Goal: Book appointment/travel/reservation

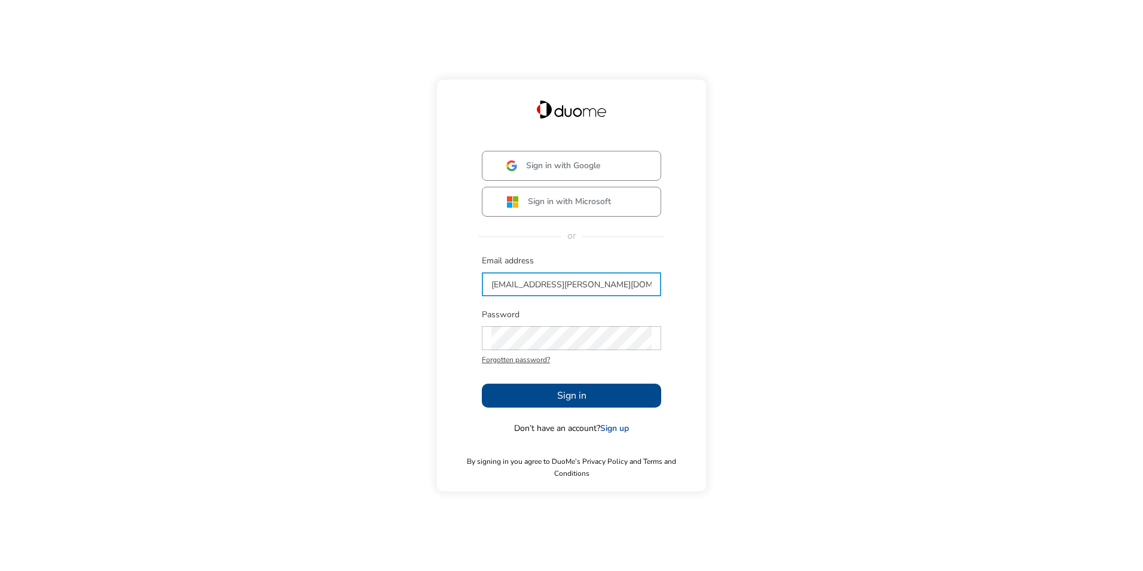
type input "[EMAIL_ADDRESS][PERSON_NAME][DOMAIN_NAME]"
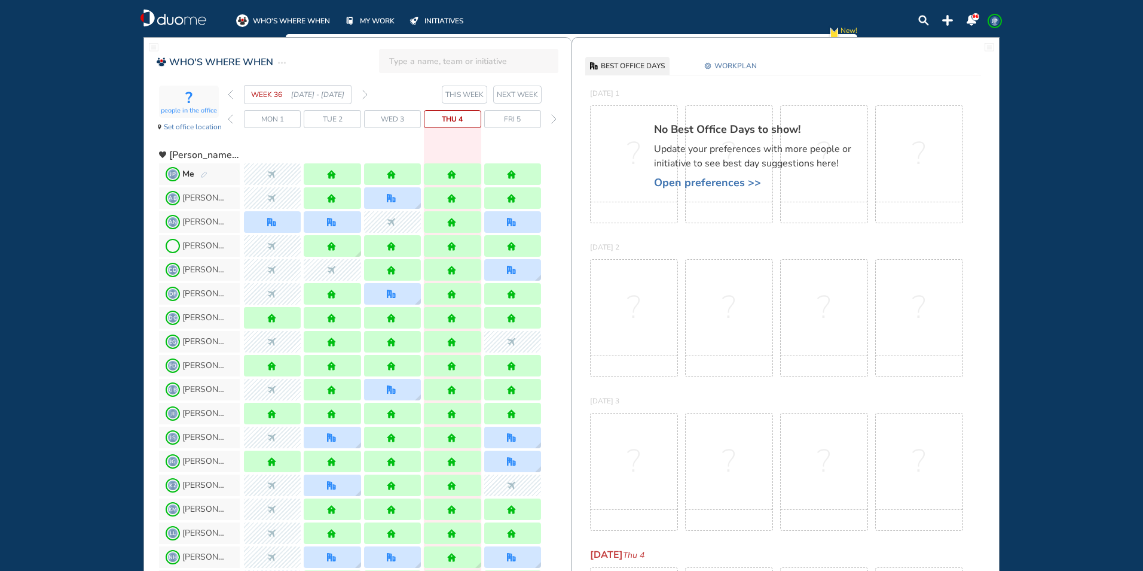
click at [366, 93] on img "forward week" at bounding box center [364, 95] width 5 height 10
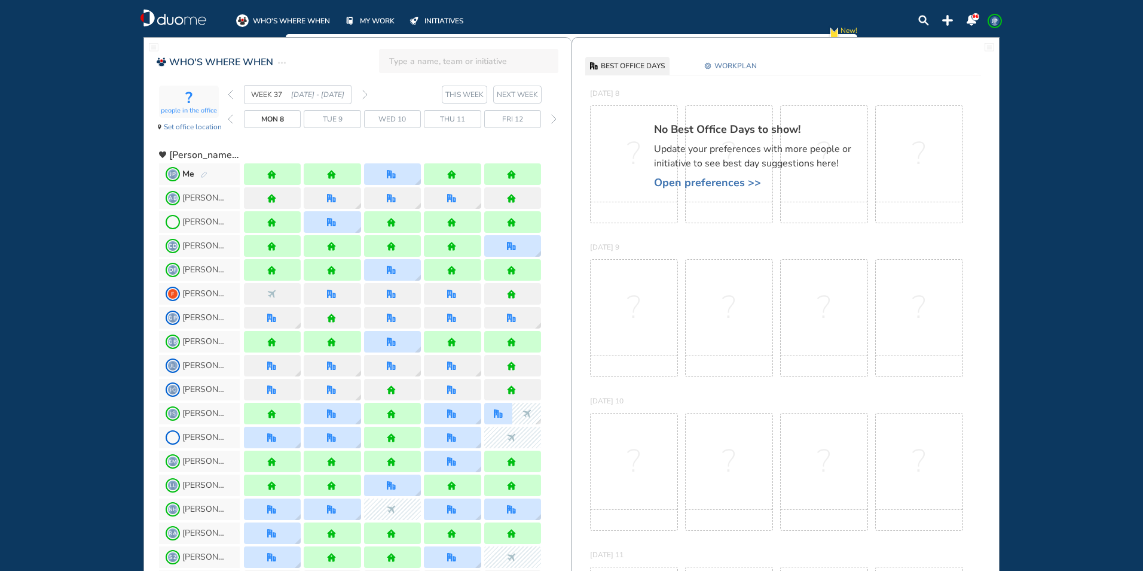
click at [366, 93] on img "forward week" at bounding box center [364, 95] width 5 height 10
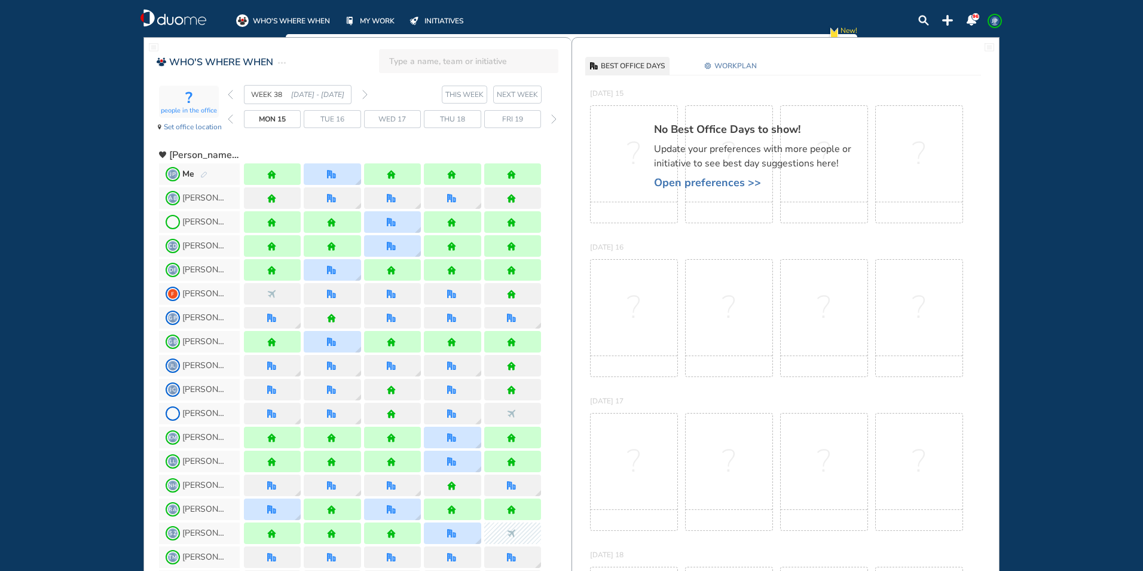
click at [366, 93] on img "forward week" at bounding box center [364, 95] width 5 height 10
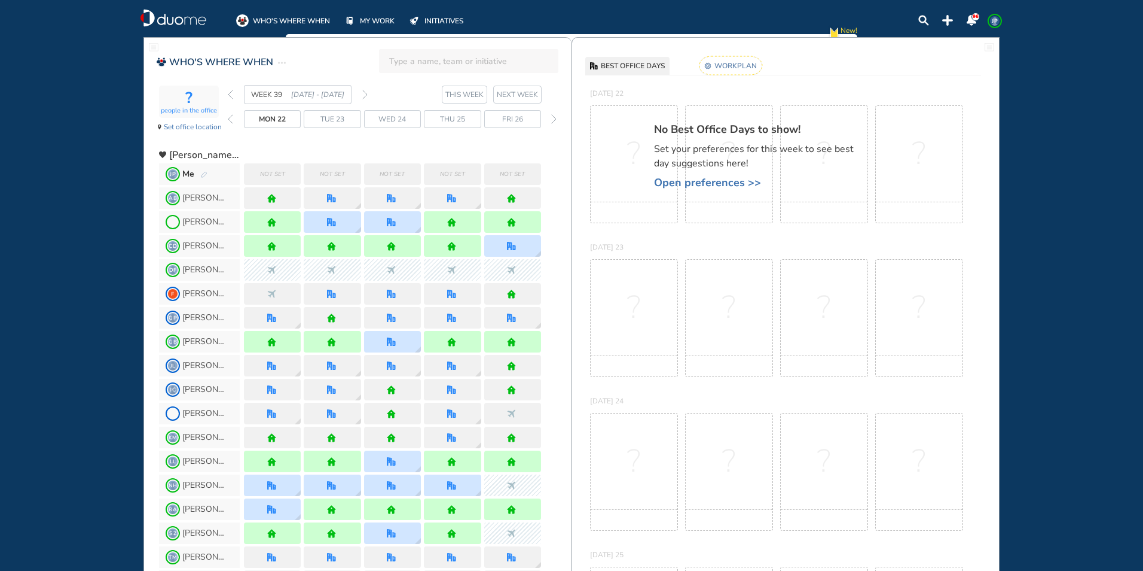
click at [742, 65] on rect at bounding box center [731, 65] width 63 height 19
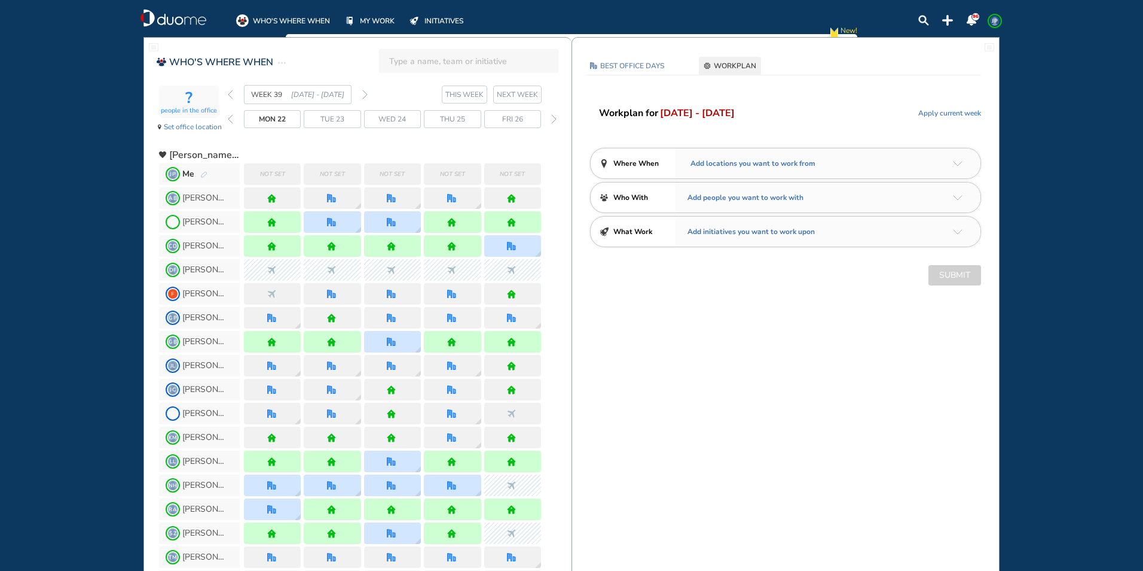
click at [957, 166] on div "Add locations you want to work from" at bounding box center [828, 163] width 305 height 30
click at [957, 163] on img "arrow-down-a5b4c4" at bounding box center [958, 163] width 10 height 5
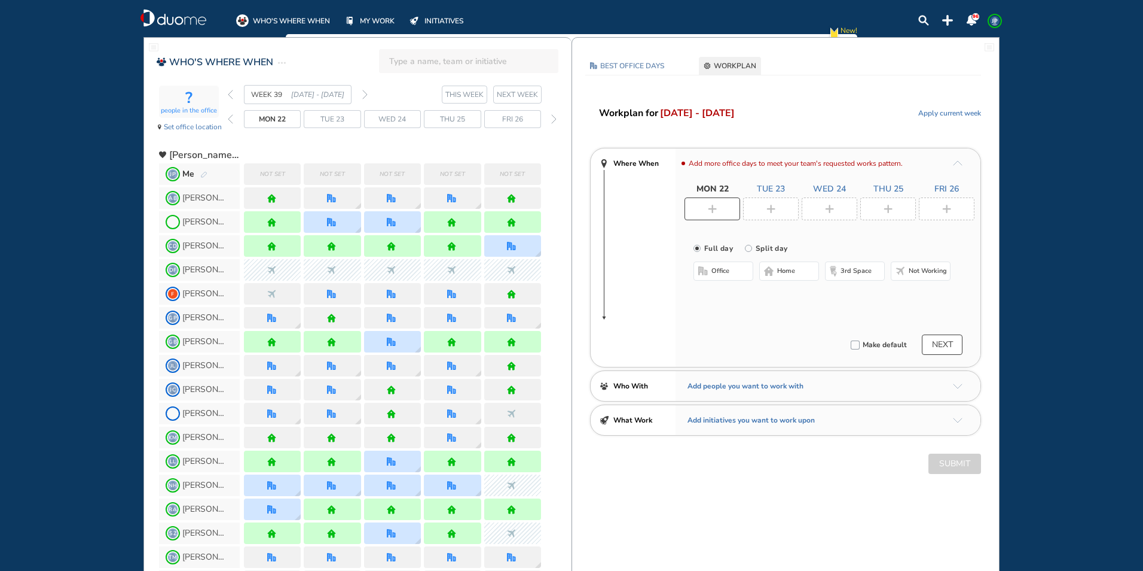
click at [794, 266] on button "home" at bounding box center [790, 270] width 60 height 19
click at [725, 272] on span "office" at bounding box center [721, 271] width 18 height 10
click at [732, 295] on button "Select location" at bounding box center [726, 295] width 48 height 12
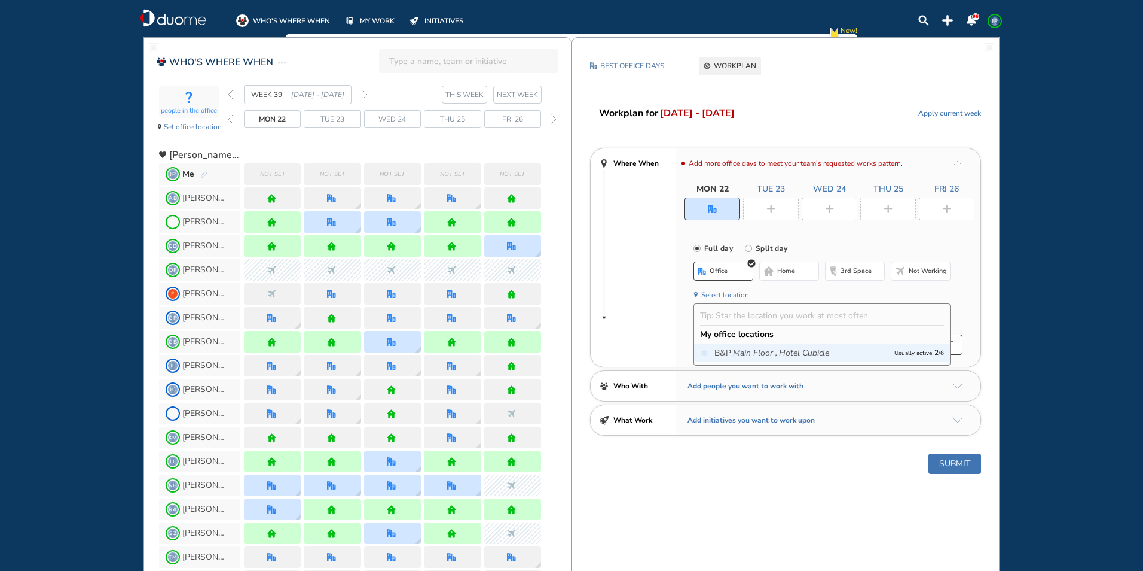
click at [751, 355] on icon "Main Floor ," at bounding box center [755, 353] width 44 height 12
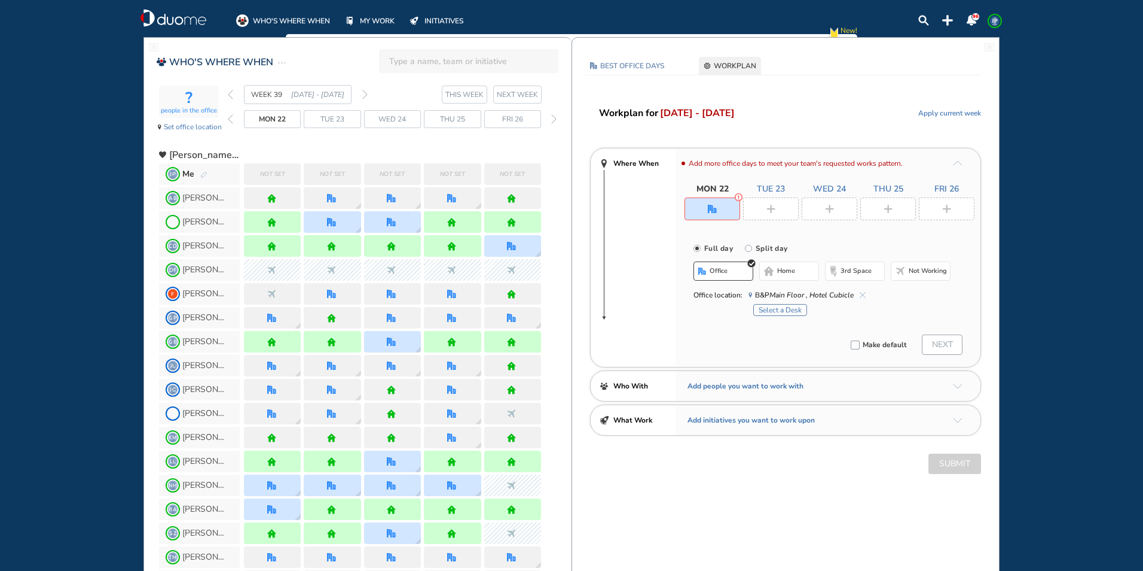
click at [783, 310] on button "Select a Desk" at bounding box center [781, 310] width 54 height 12
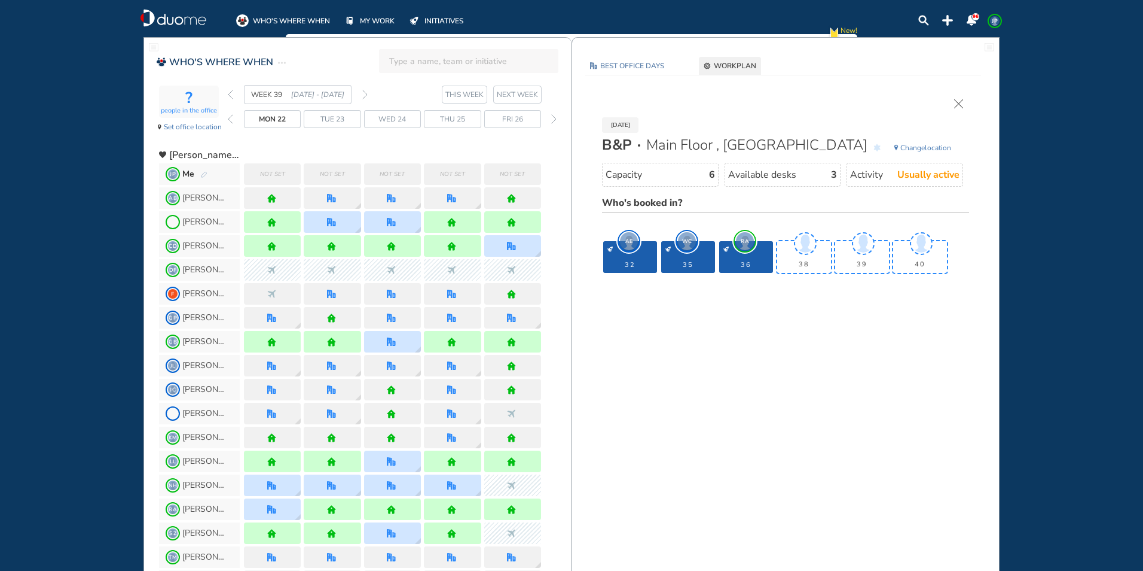
click at [960, 104] on img "cross-thin" at bounding box center [958, 103] width 9 height 9
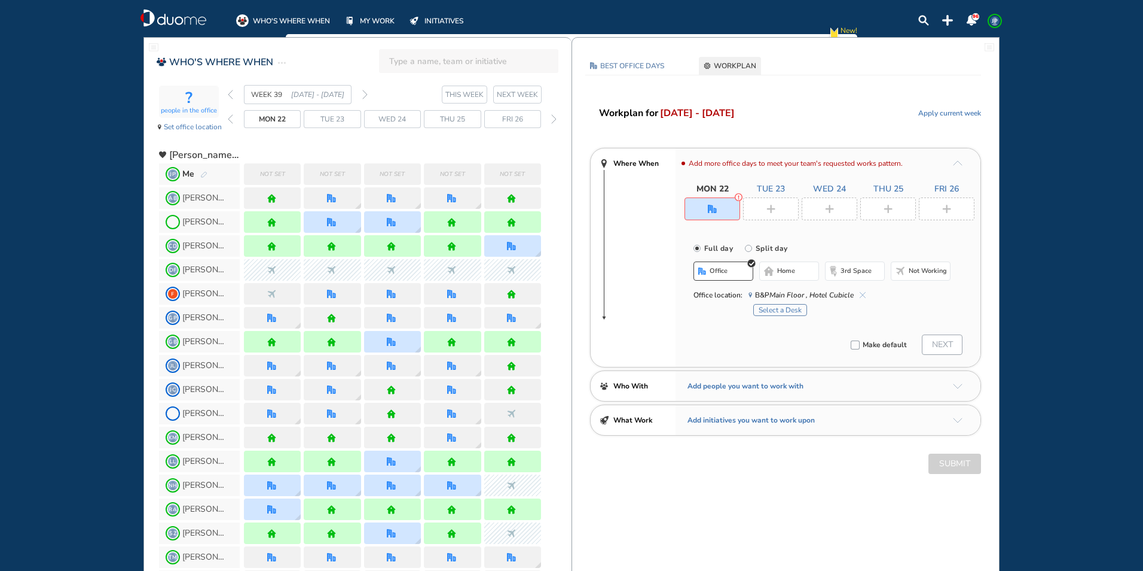
click at [776, 268] on button "home" at bounding box center [790, 270] width 60 height 19
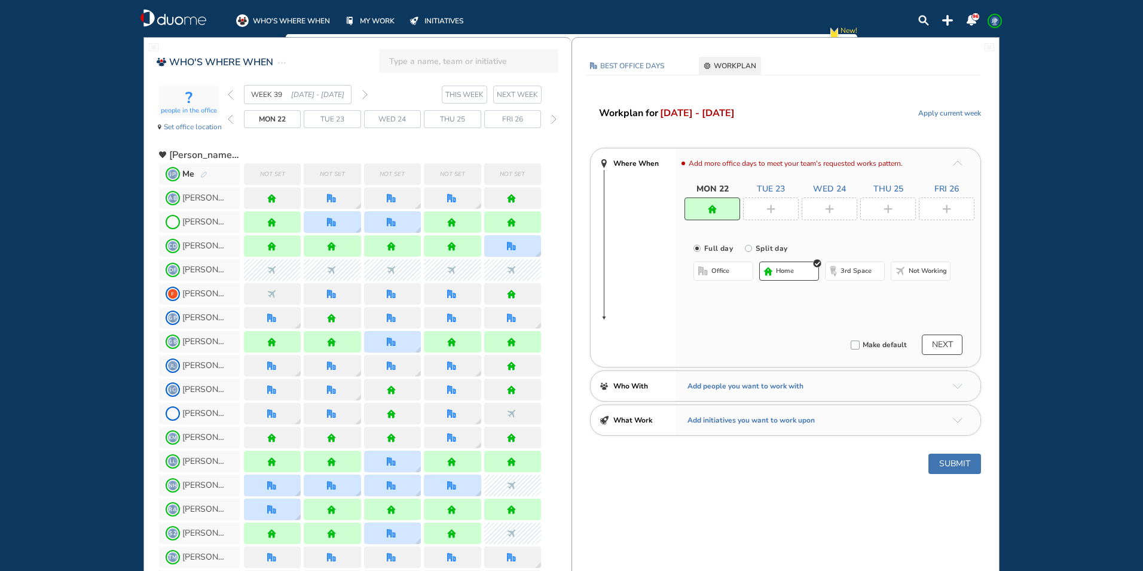
click at [776, 209] on div at bounding box center [771, 208] width 56 height 23
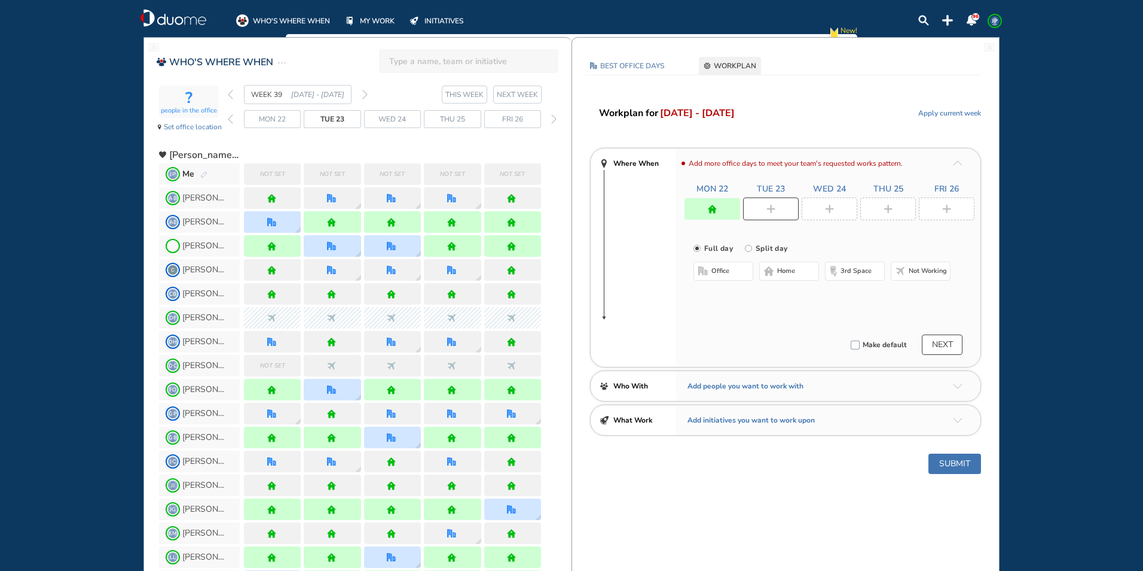
click at [728, 270] on span "office" at bounding box center [721, 271] width 18 height 10
click at [734, 295] on button "Select location" at bounding box center [726, 295] width 48 height 12
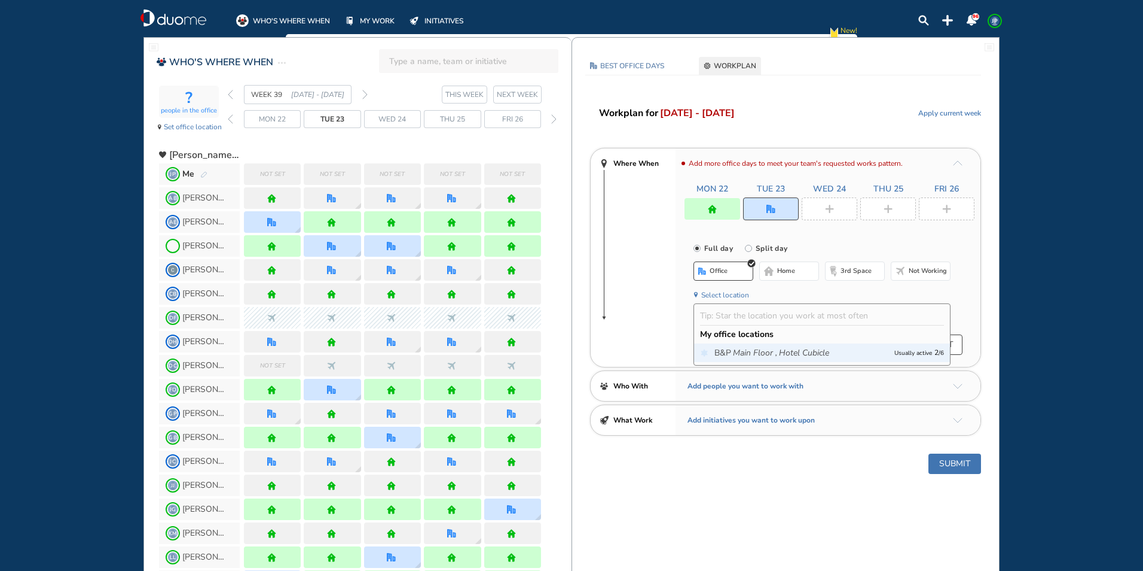
click at [754, 350] on icon "Main Floor ," at bounding box center [755, 353] width 44 height 12
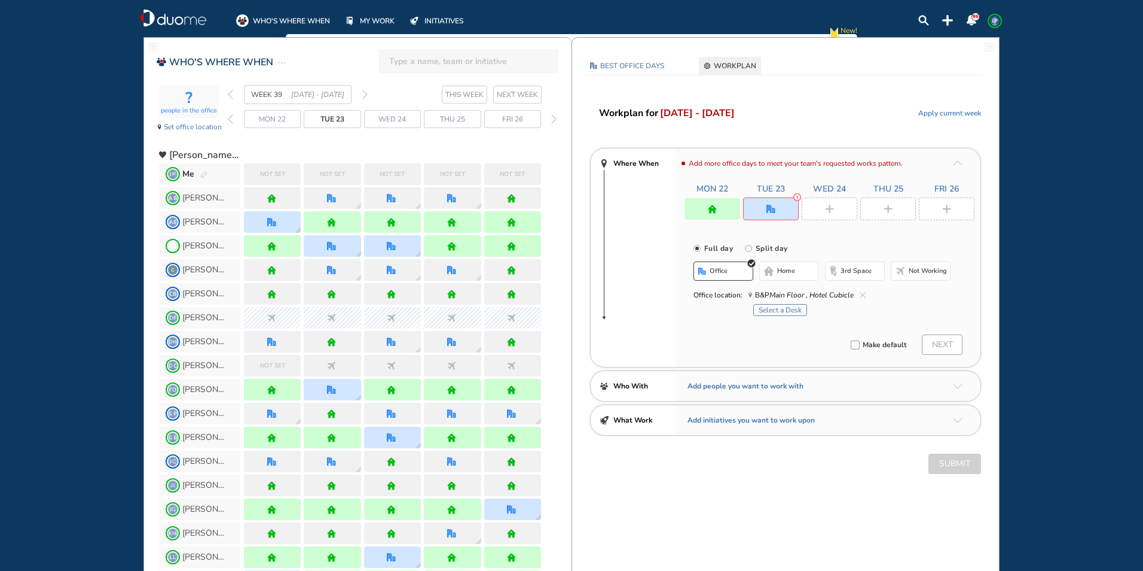
click at [780, 312] on button "Select a Desk" at bounding box center [781, 310] width 54 height 12
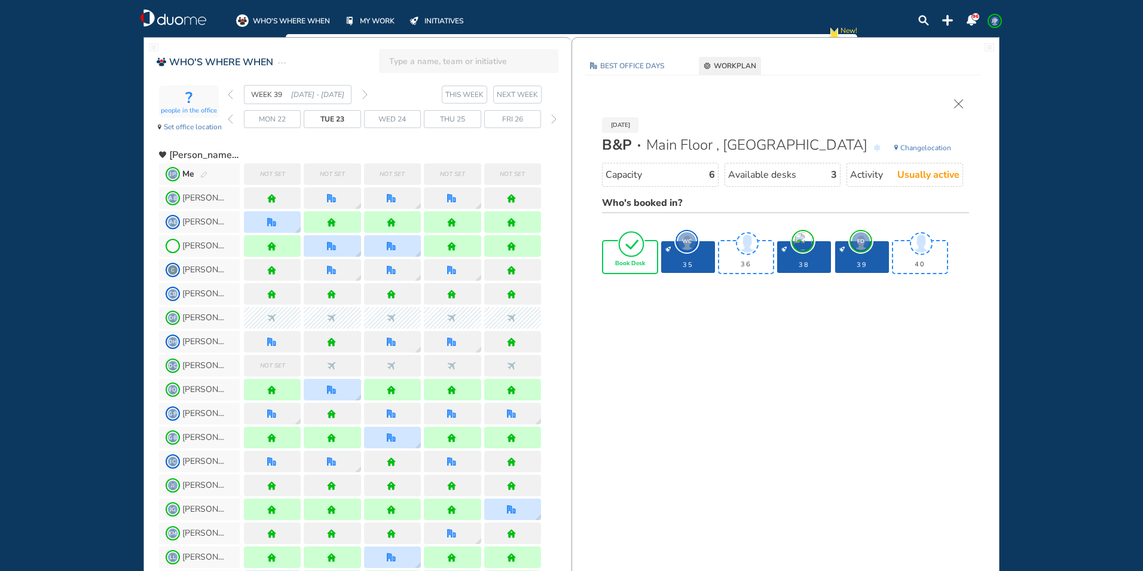
click at [634, 263] on span "Book Desk" at bounding box center [630, 263] width 30 height 7
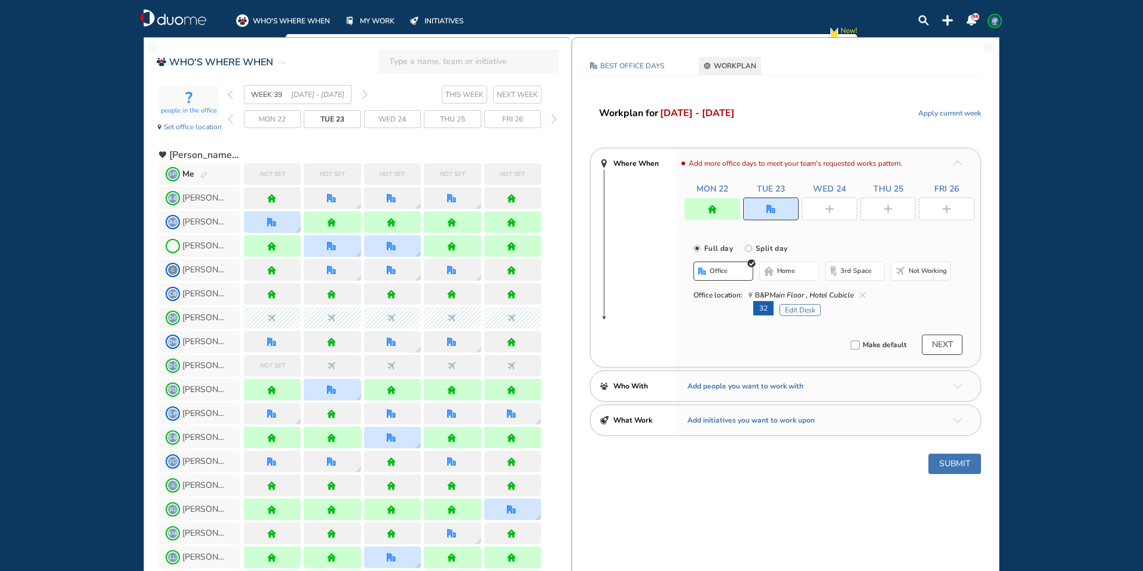
click at [835, 205] on div at bounding box center [830, 208] width 56 height 23
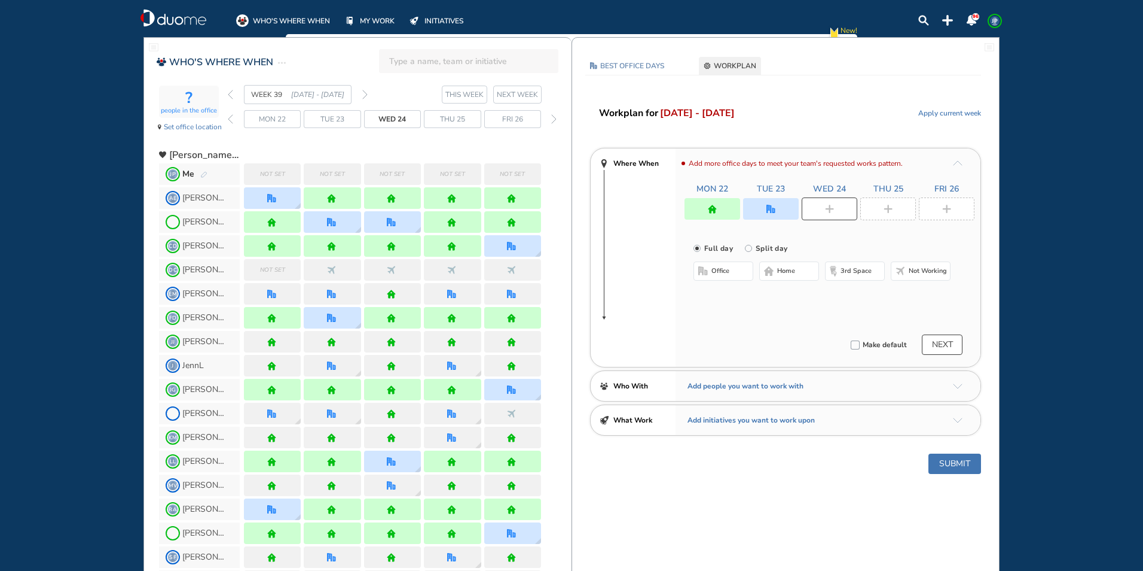
click at [787, 274] on span "home" at bounding box center [786, 271] width 18 height 10
click at [881, 207] on div at bounding box center [889, 208] width 56 height 23
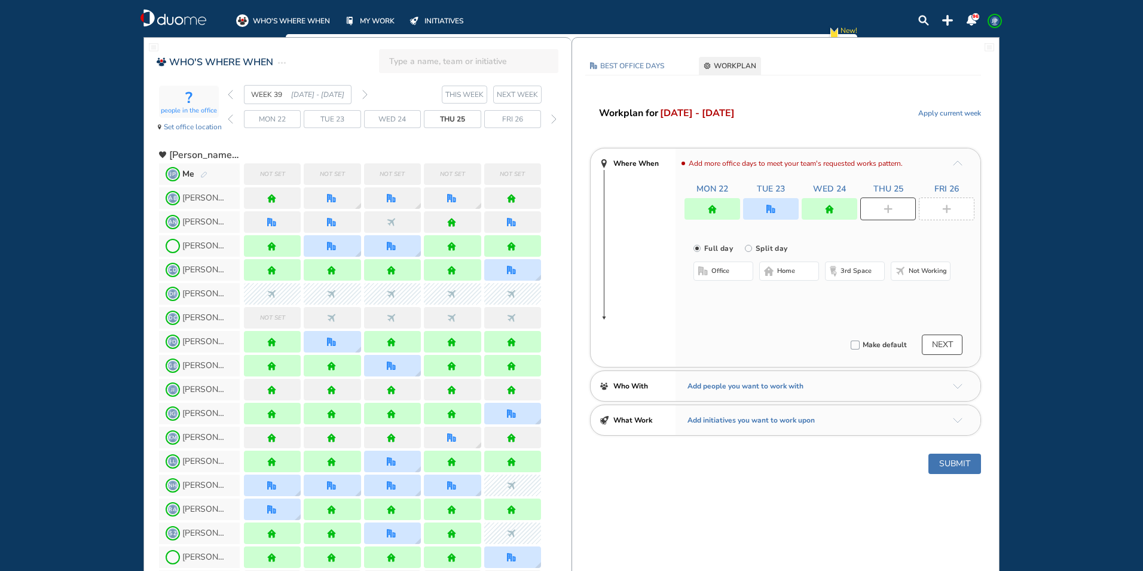
click at [781, 270] on span "home" at bounding box center [786, 271] width 18 height 10
click at [940, 209] on div at bounding box center [947, 208] width 56 height 23
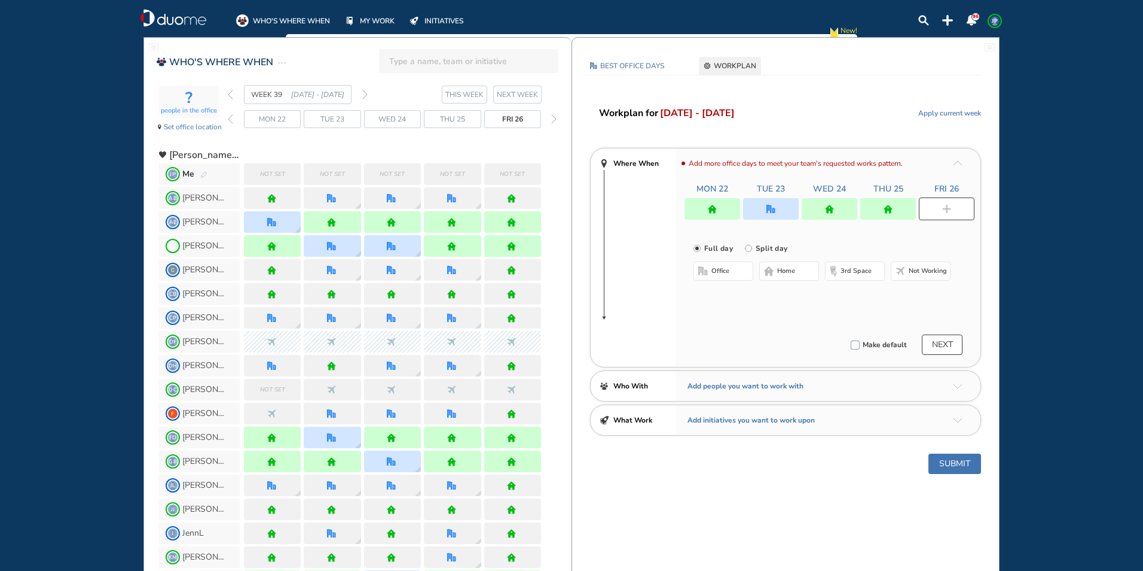
click at [795, 271] on span "home" at bounding box center [786, 271] width 18 height 10
click at [966, 462] on button "Submit" at bounding box center [955, 463] width 53 height 20
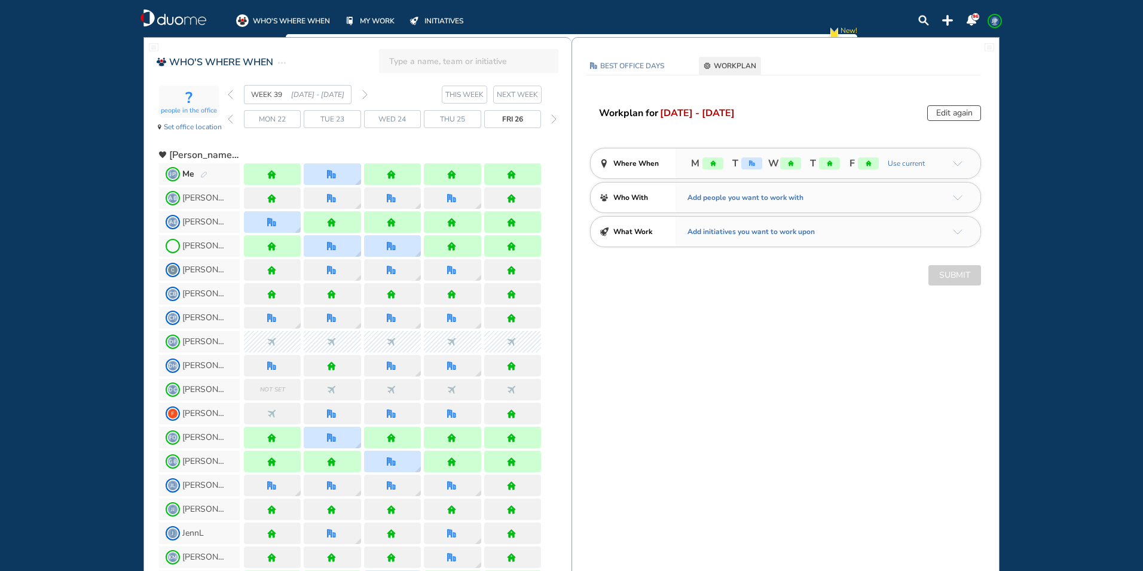
click at [363, 94] on img "forward week" at bounding box center [364, 95] width 5 height 10
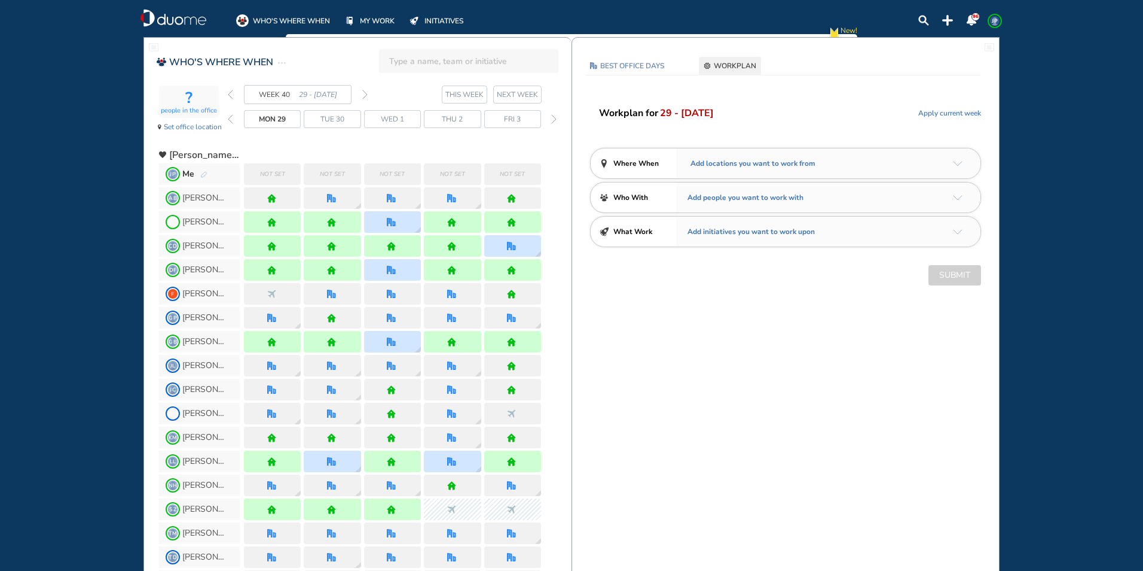
click at [959, 163] on img "arrow-down-a5b4c4" at bounding box center [958, 163] width 10 height 5
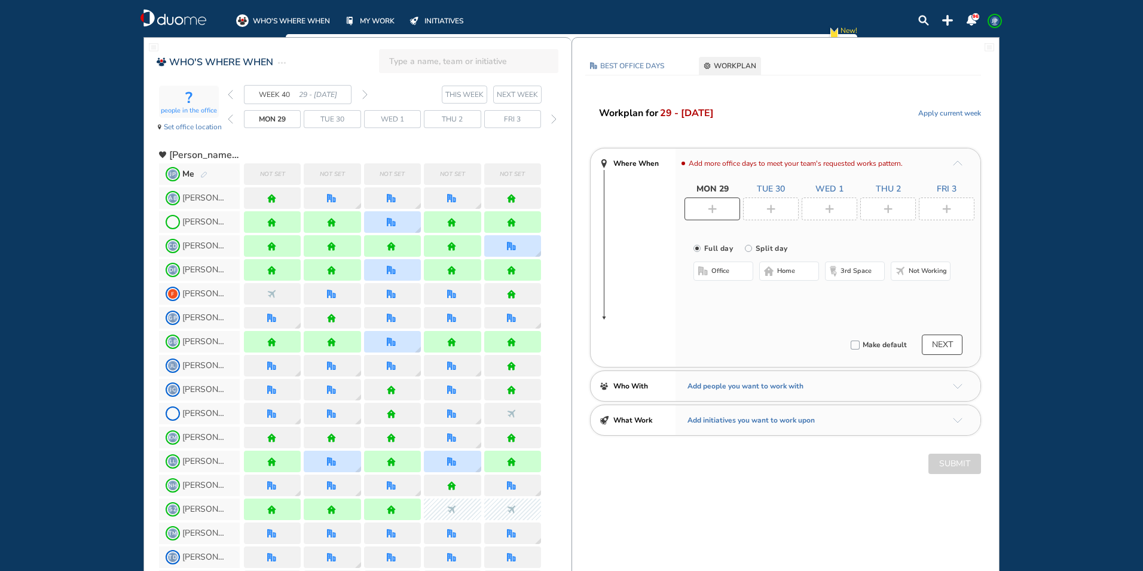
click at [779, 267] on span "home" at bounding box center [786, 271] width 18 height 10
click at [794, 202] on div at bounding box center [771, 208] width 56 height 23
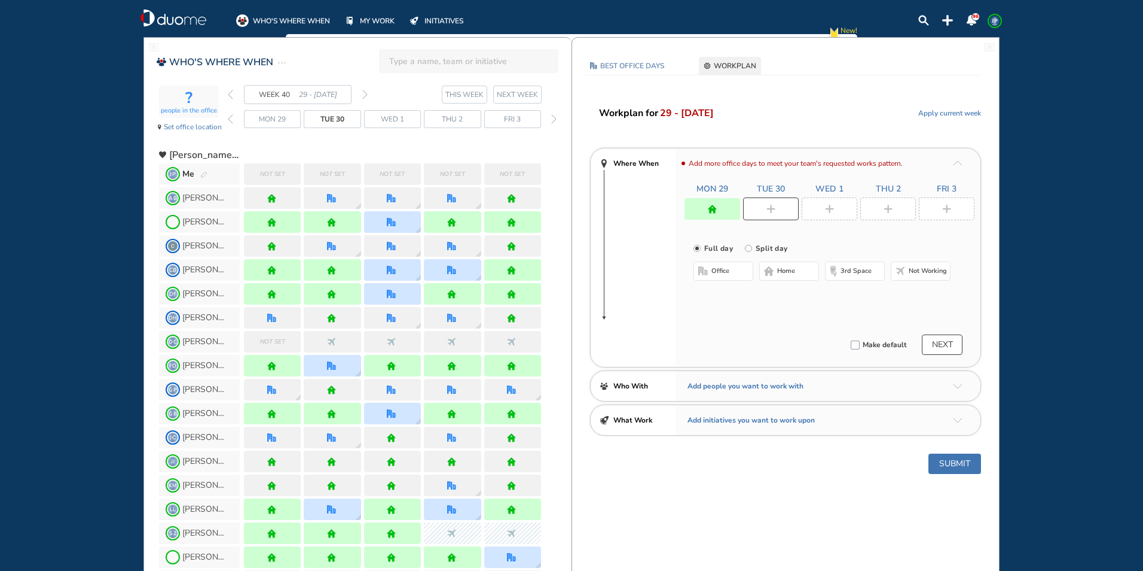
click at [795, 270] on span "home" at bounding box center [786, 271] width 18 height 10
drag, startPoint x: 834, startPoint y: 209, endPoint x: 807, endPoint y: 234, distance: 36.0
click at [834, 209] on div at bounding box center [830, 208] width 56 height 23
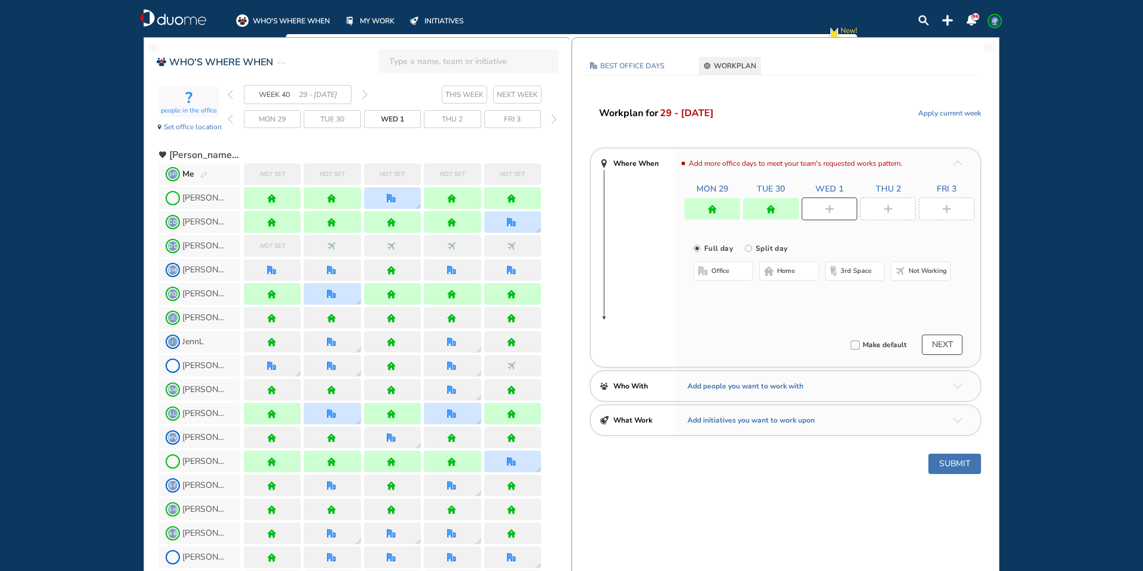
click at [734, 269] on button "office" at bounding box center [724, 270] width 60 height 19
click at [734, 296] on button "Select location" at bounding box center [726, 295] width 48 height 12
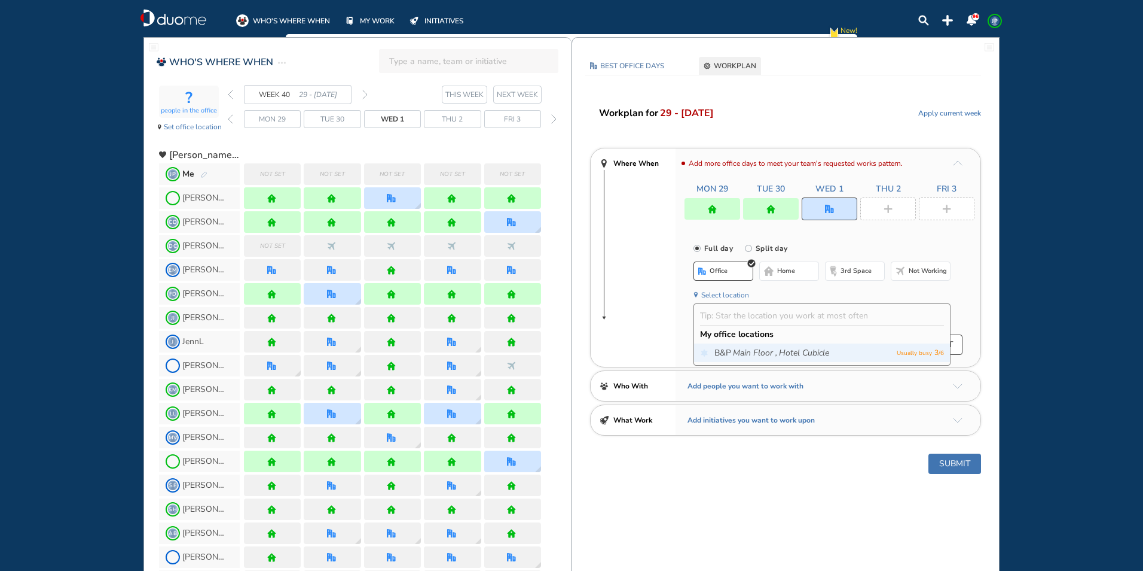
click at [803, 349] on icon "Hotel Cubicle" at bounding box center [804, 353] width 50 height 12
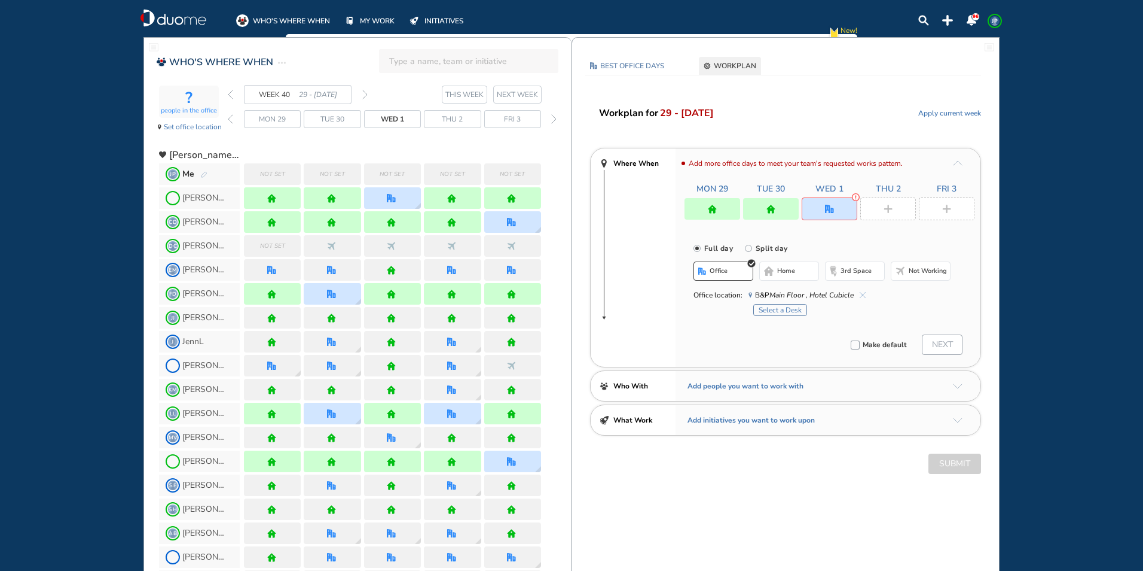
click at [778, 310] on button "Select a Desk" at bounding box center [781, 310] width 54 height 12
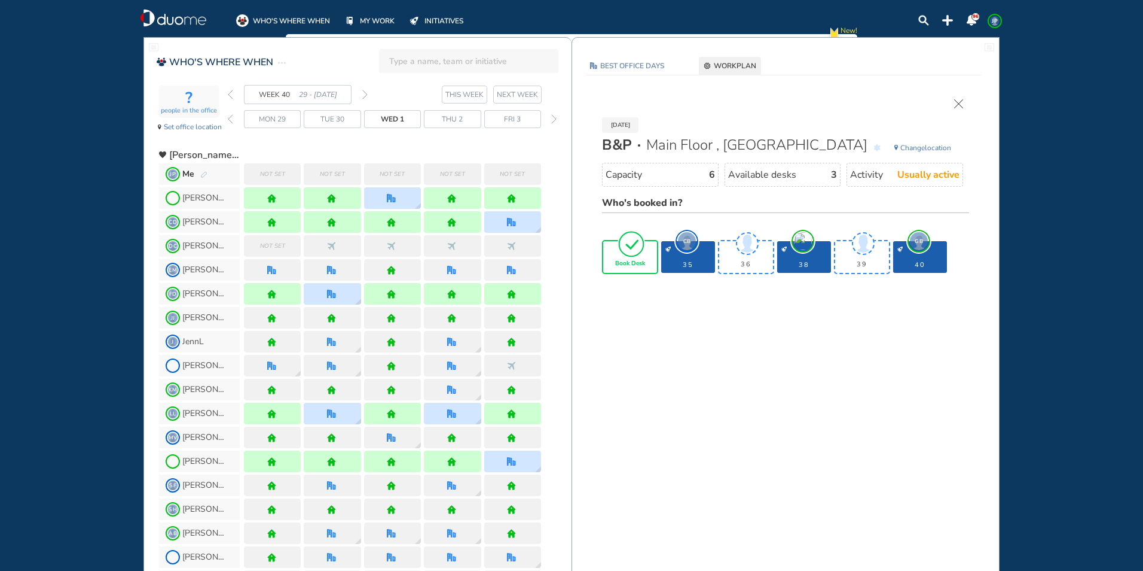
click at [637, 264] on span "Book Desk" at bounding box center [630, 263] width 30 height 7
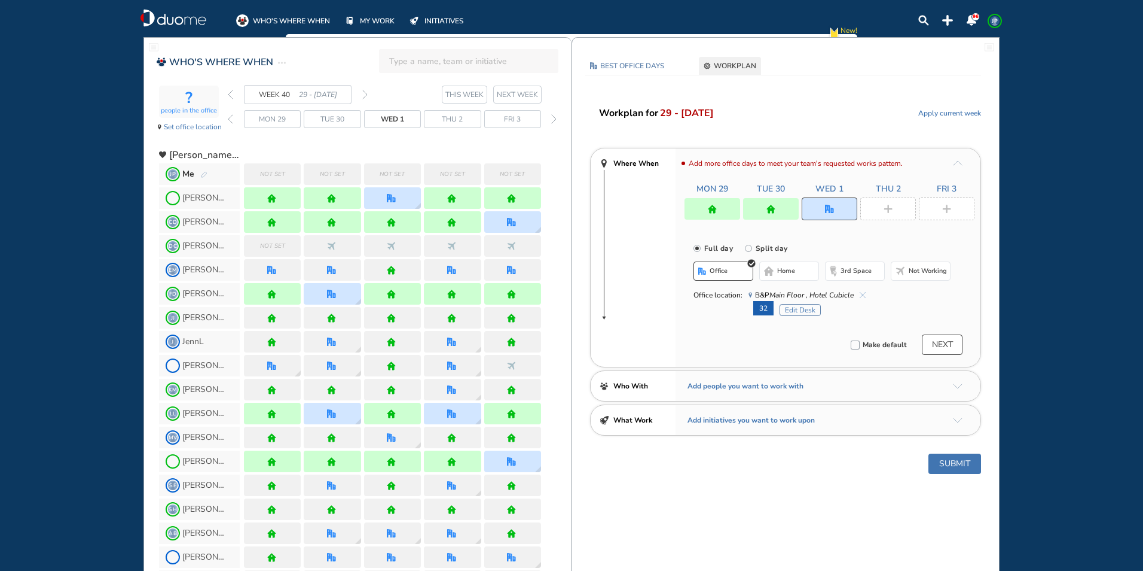
click at [889, 211] on img "plus-rounded-bdbdbd" at bounding box center [888, 209] width 9 height 9
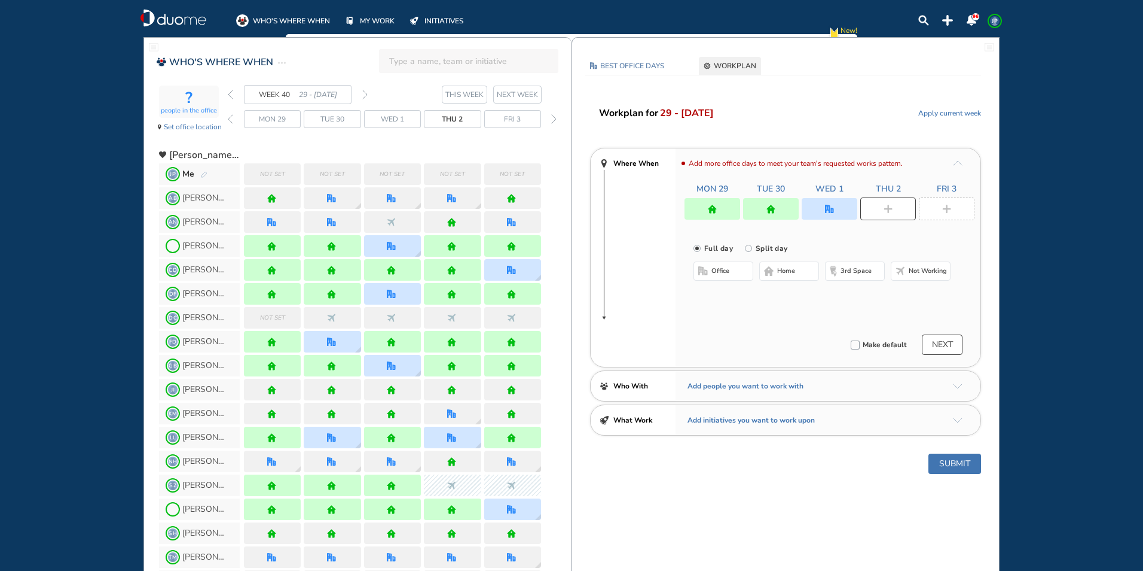
click at [770, 271] on img "home-bdbdbd" at bounding box center [769, 271] width 10 height 10
click at [935, 208] on div at bounding box center [947, 208] width 56 height 23
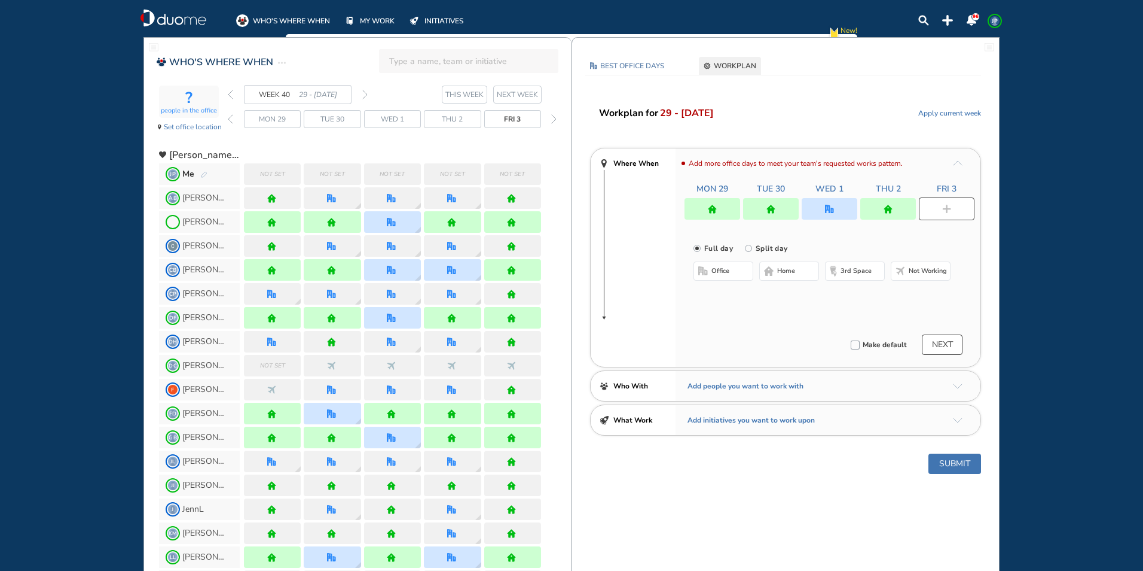
click at [805, 268] on button "home" at bounding box center [790, 270] width 60 height 19
click at [951, 465] on button "Submit" at bounding box center [955, 463] width 53 height 20
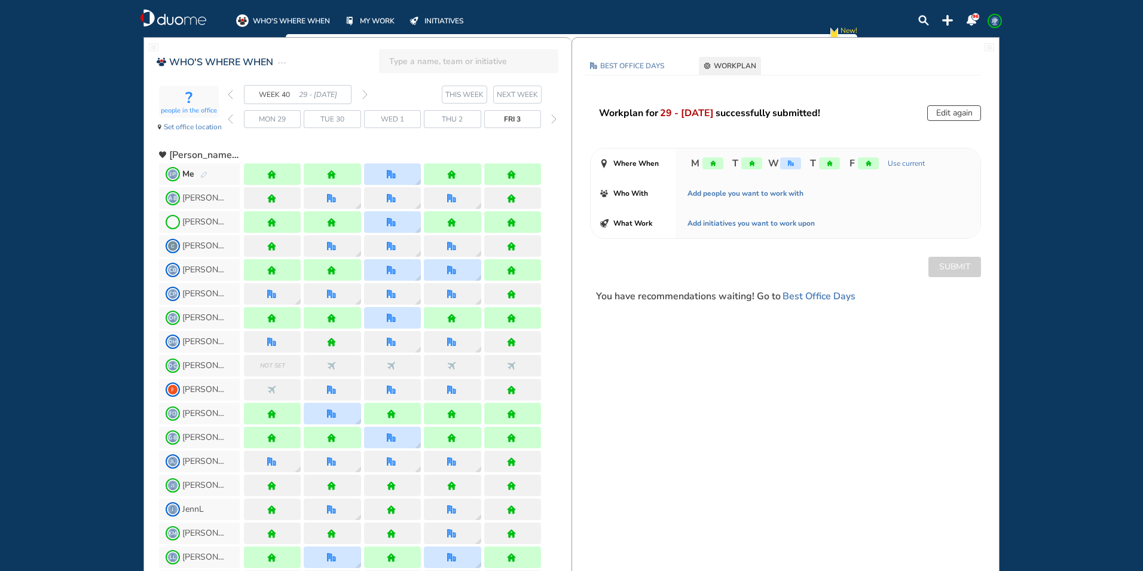
click at [553, 120] on img "forward day" at bounding box center [553, 119] width 5 height 10
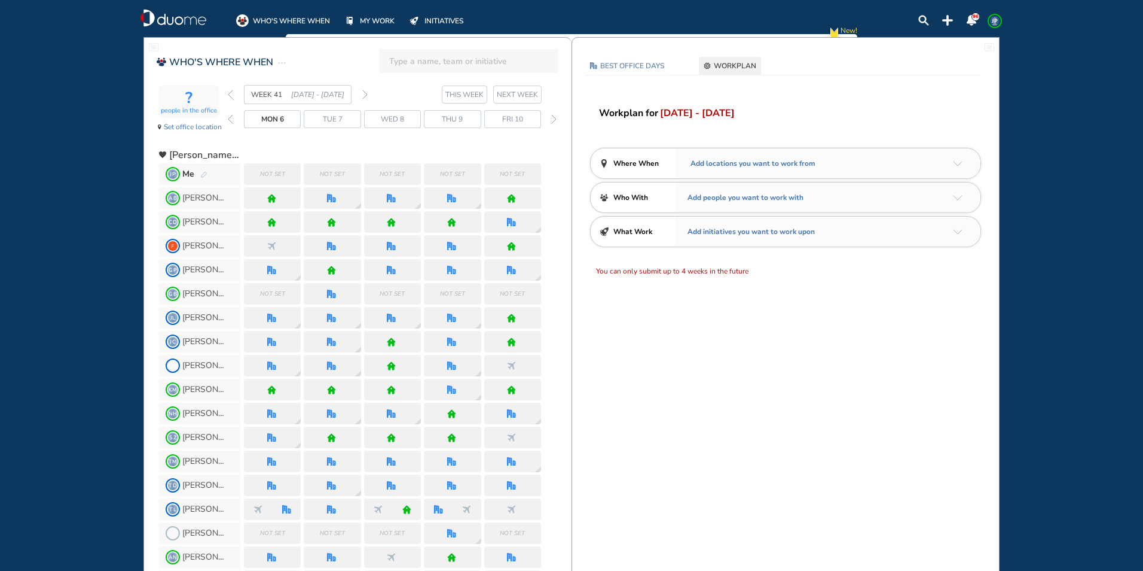
click at [230, 118] on img "back day" at bounding box center [230, 119] width 5 height 10
